Goal: Register for event/course

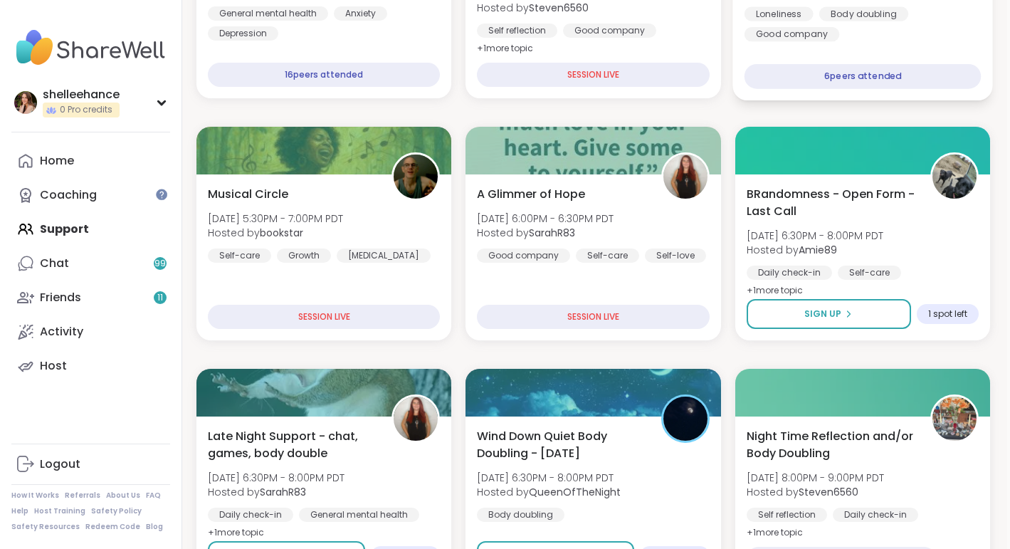
scroll to position [363, 3]
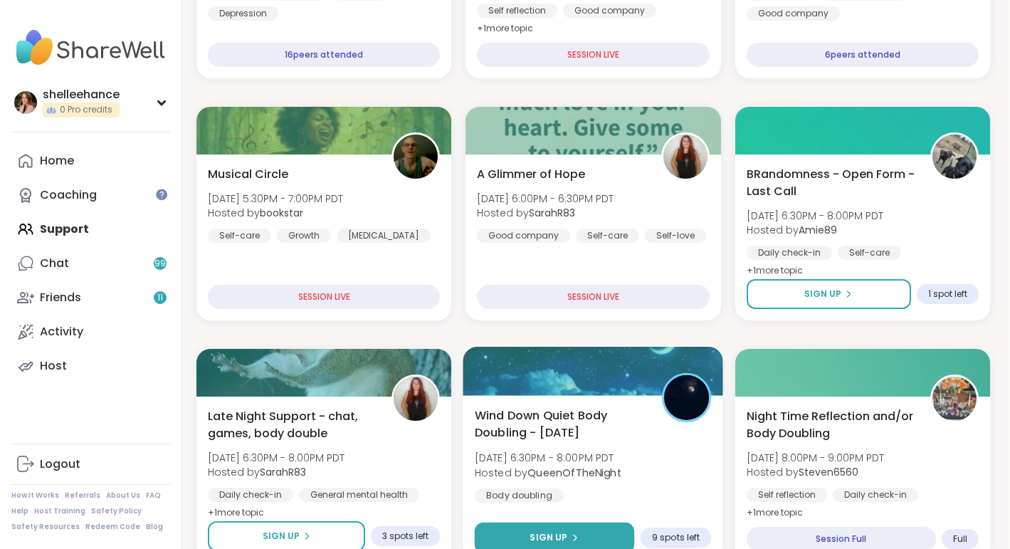
click at [518, 531] on button "Sign Up" at bounding box center [555, 538] width 160 height 31
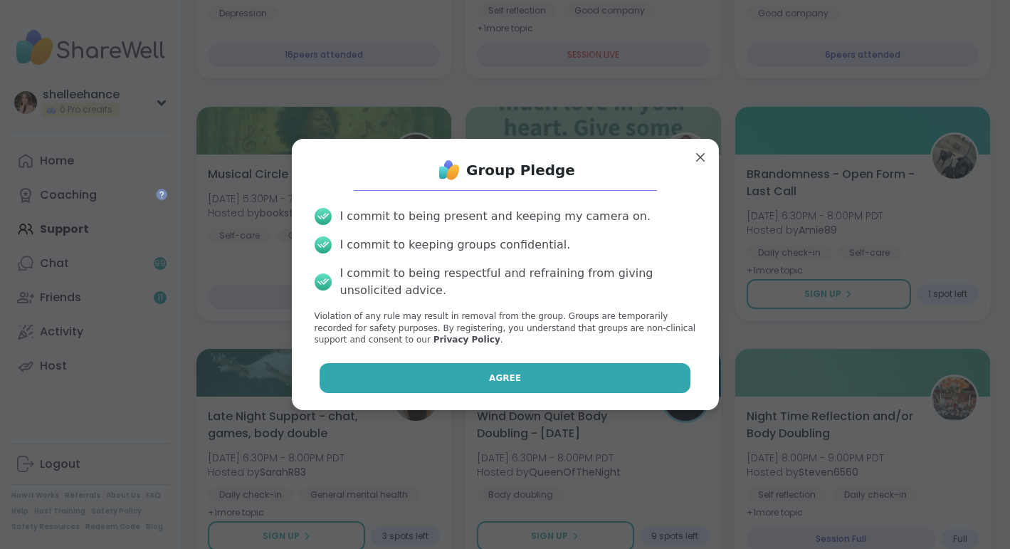
click at [431, 384] on button "Agree" at bounding box center [505, 378] width 371 height 30
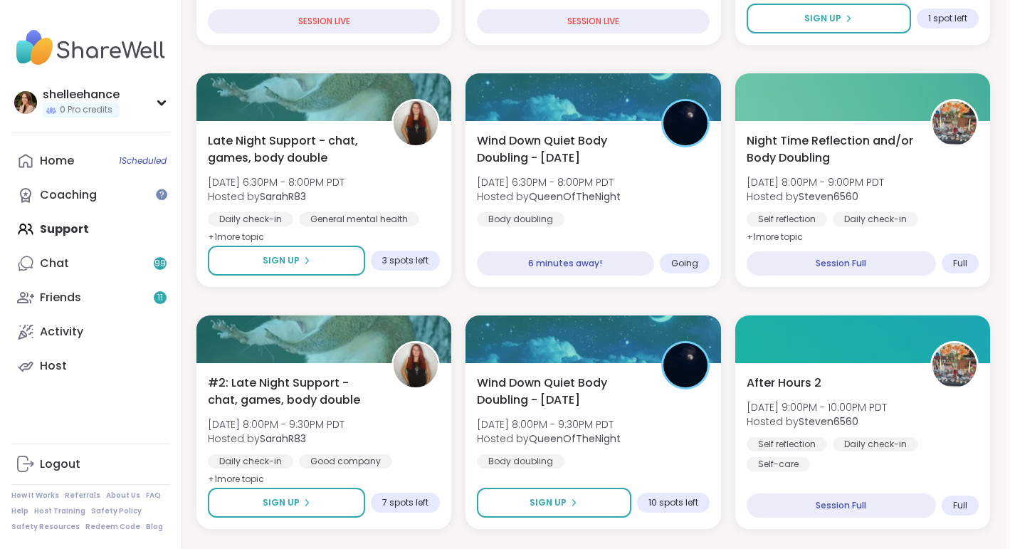
scroll to position [715, 3]
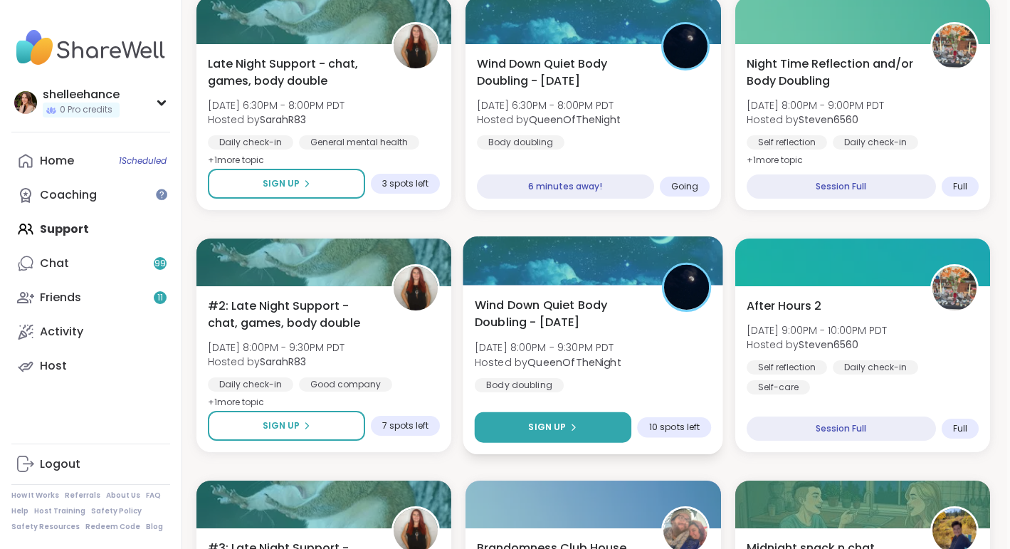
click at [508, 426] on button "Sign Up" at bounding box center [553, 427] width 157 height 31
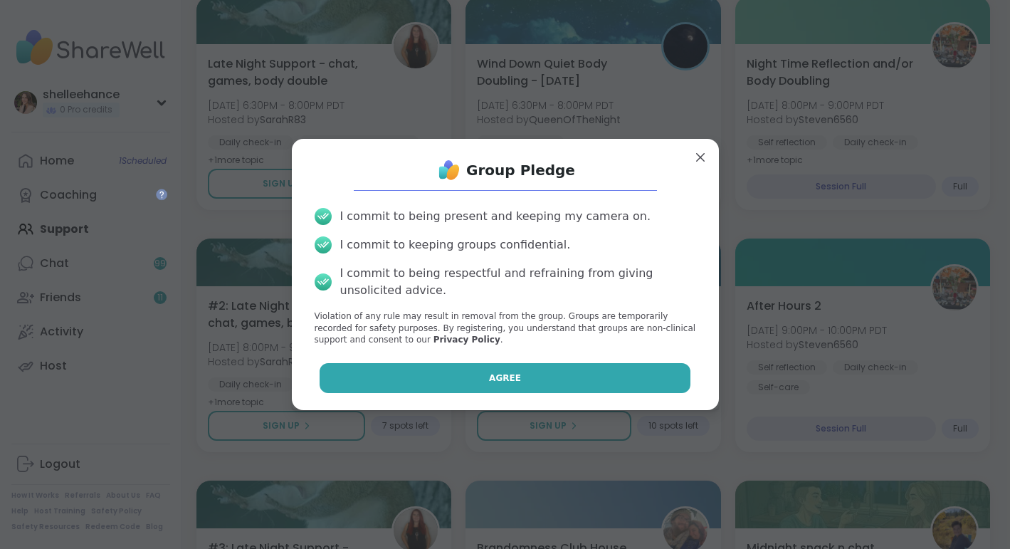
click at [455, 373] on button "Agree" at bounding box center [505, 378] width 371 height 30
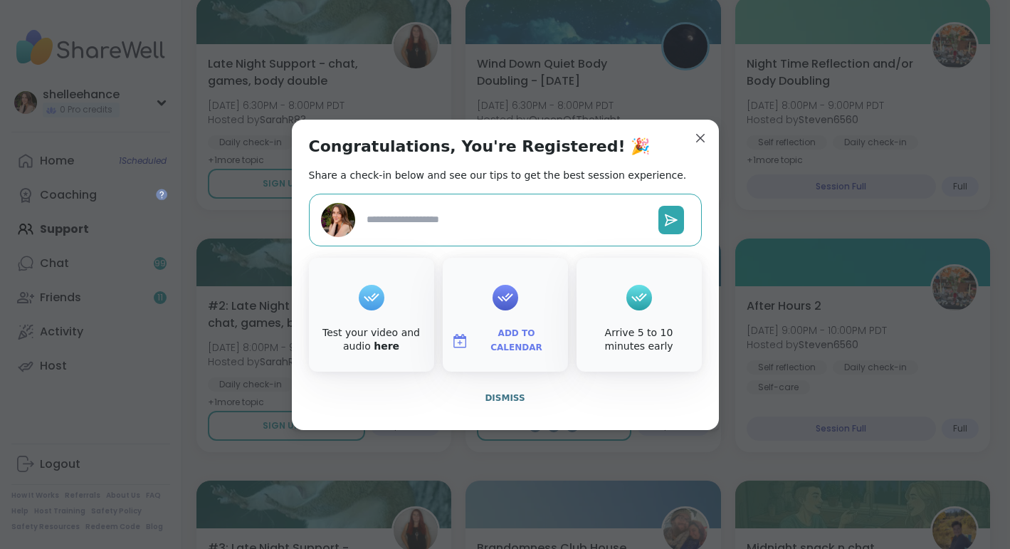
type textarea "*"
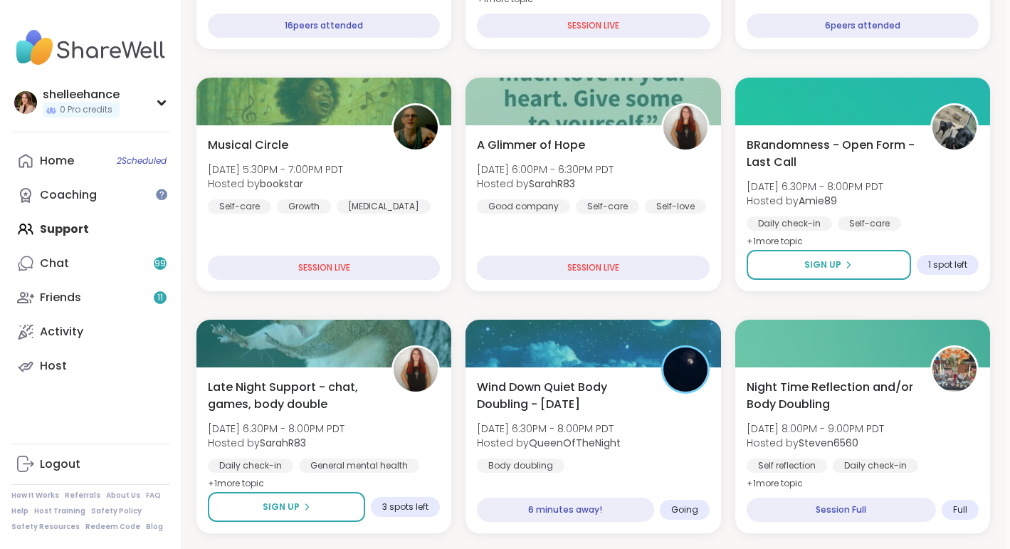
scroll to position [388, 3]
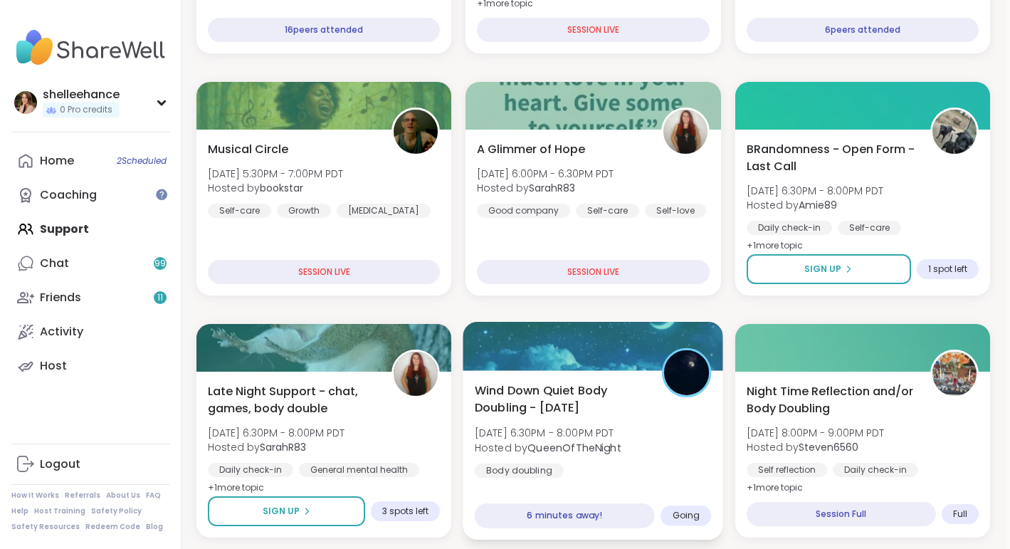
click at [660, 448] on div "Wind Down Quiet Body Doubling - [DATE] [DATE] 6:30PM - 8:00PM PDT Hosted by Que…" at bounding box center [593, 430] width 237 height 96
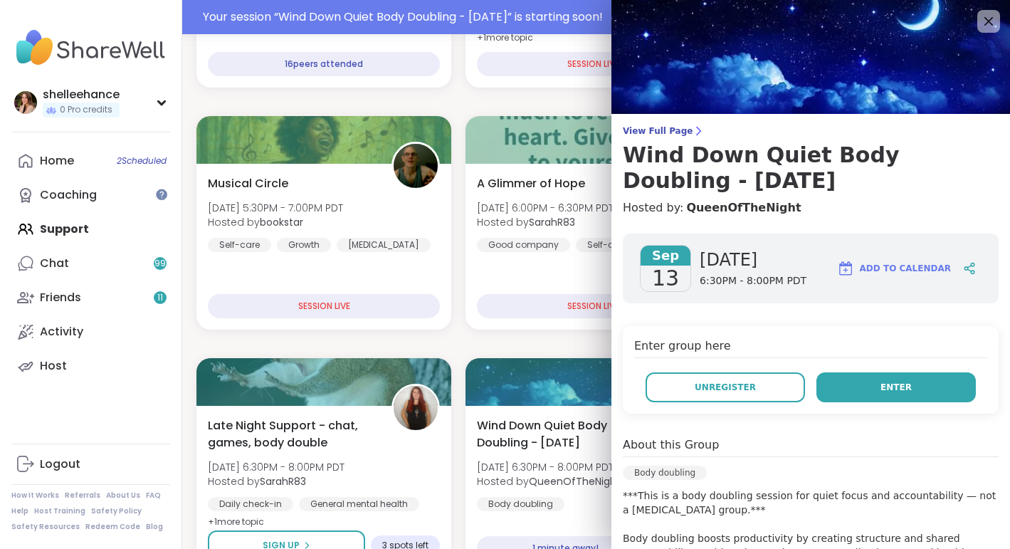
scroll to position [422, 3]
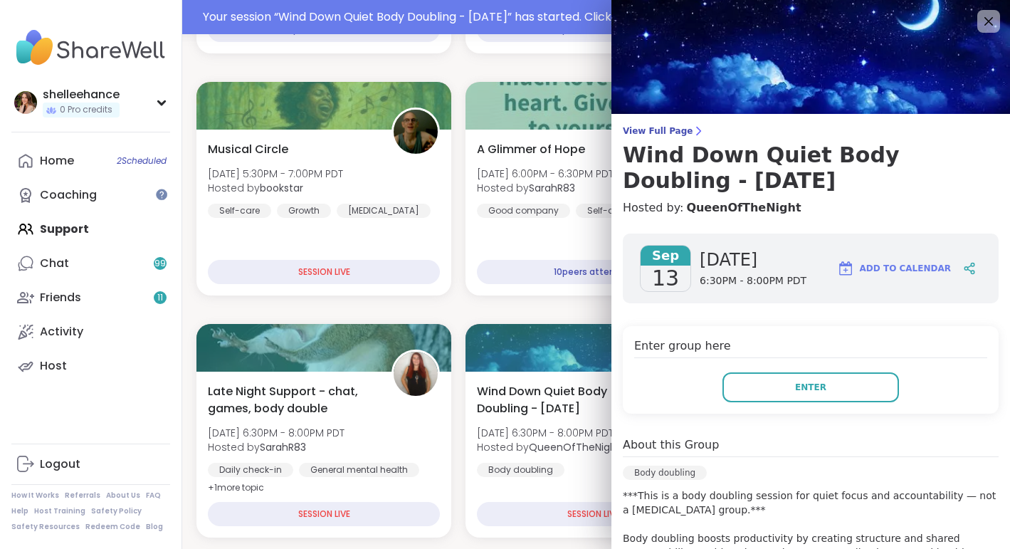
click at [753, 371] on div "Enter group here Enter" at bounding box center [811, 370] width 376 height 88
click at [752, 399] on button "Enter" at bounding box center [811, 387] width 177 height 30
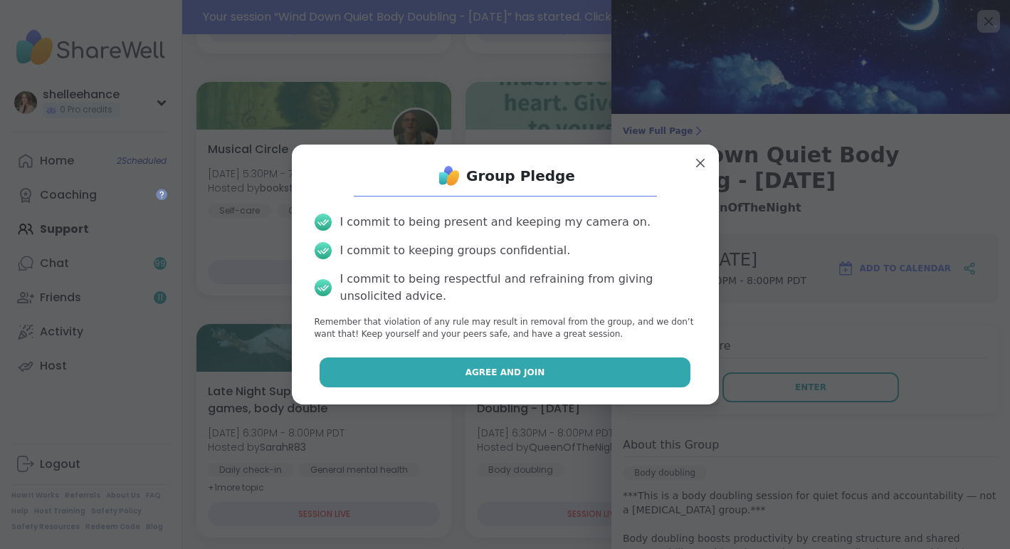
click at [452, 368] on button "Agree and Join" at bounding box center [505, 372] width 371 height 30
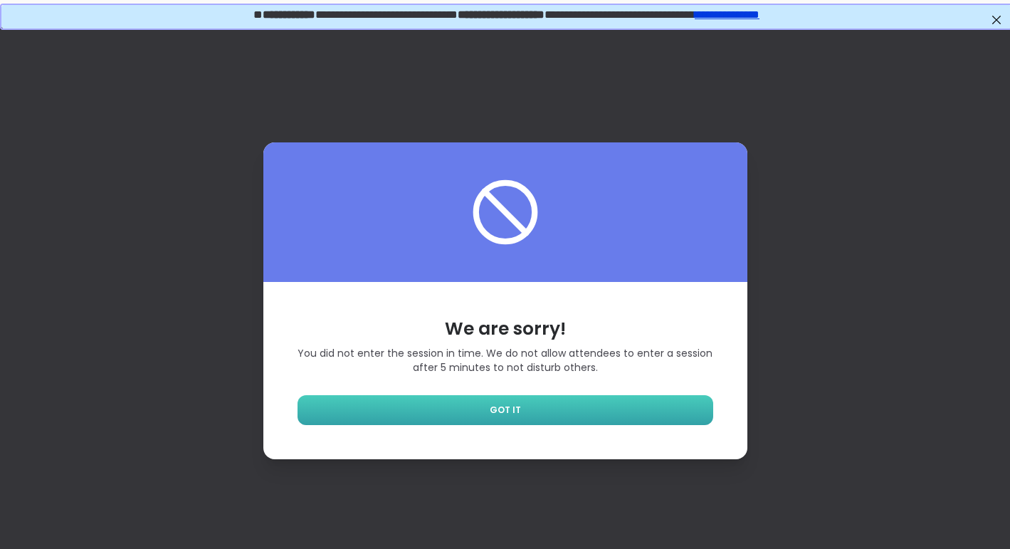
click at [523, 414] on link "GOT IT" at bounding box center [506, 410] width 416 height 30
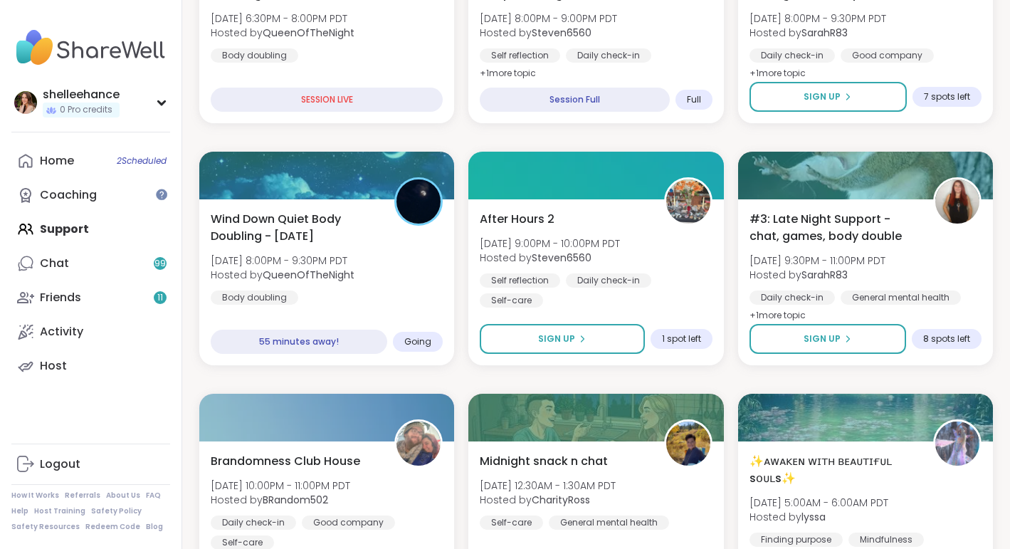
scroll to position [500, 0]
